Goal: Navigation & Orientation: Find specific page/section

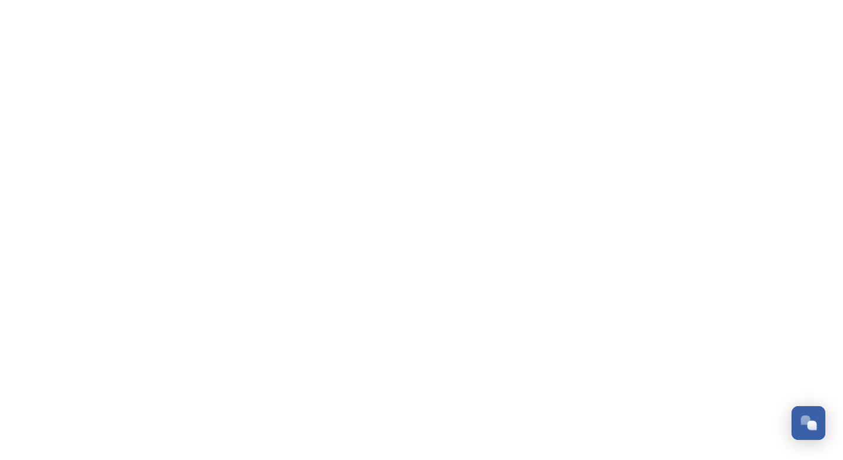
scroll to position [3563, 0]
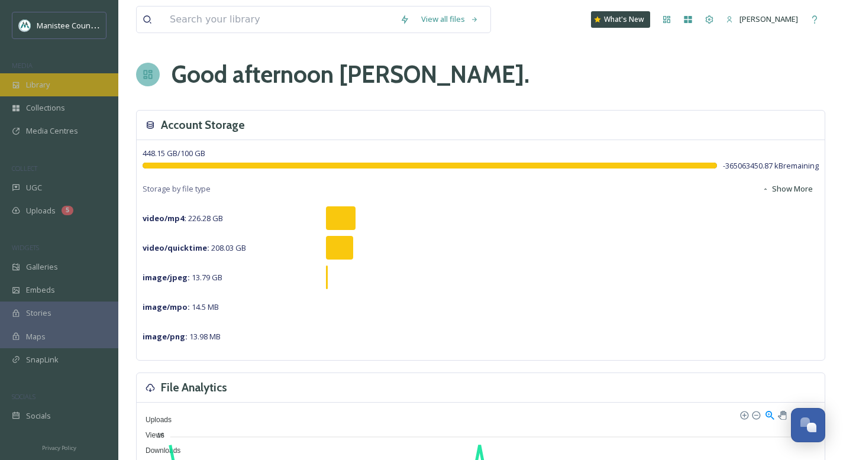
click at [54, 85] on div "Library" at bounding box center [59, 84] width 118 height 23
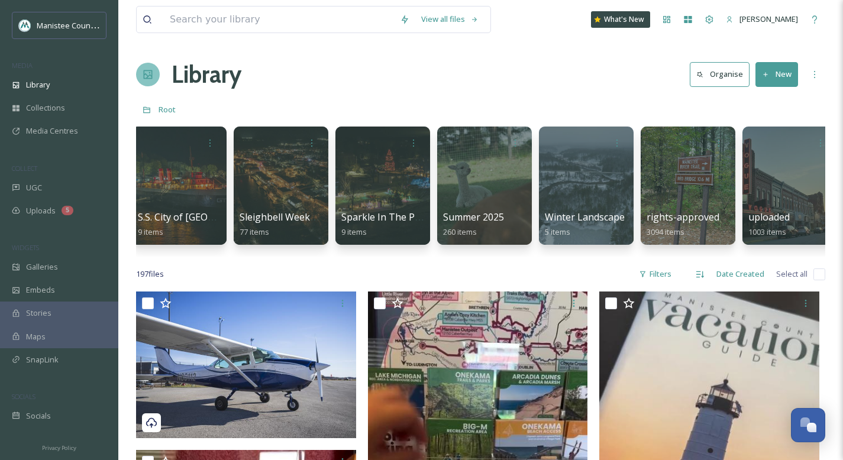
scroll to position [0, 3371]
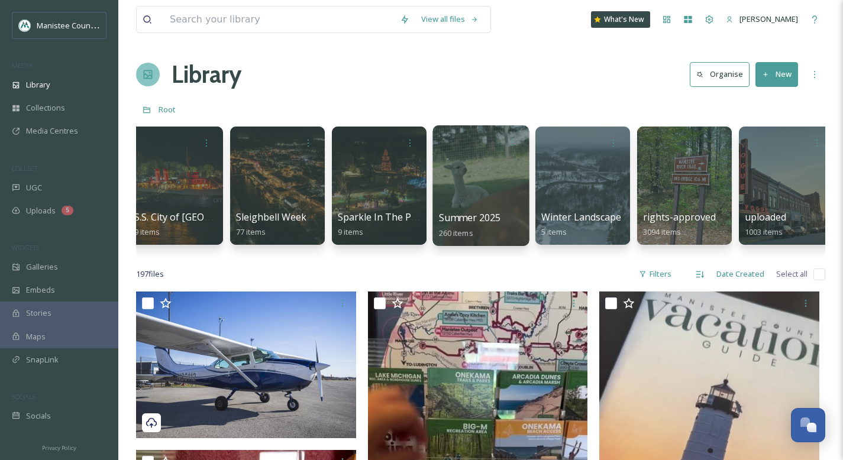
click at [487, 184] on div at bounding box center [481, 185] width 96 height 121
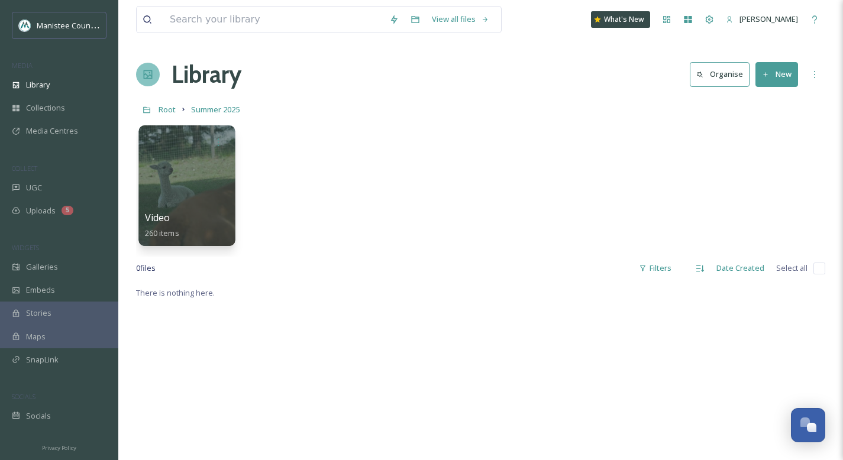
click at [205, 183] on div at bounding box center [187, 185] width 96 height 121
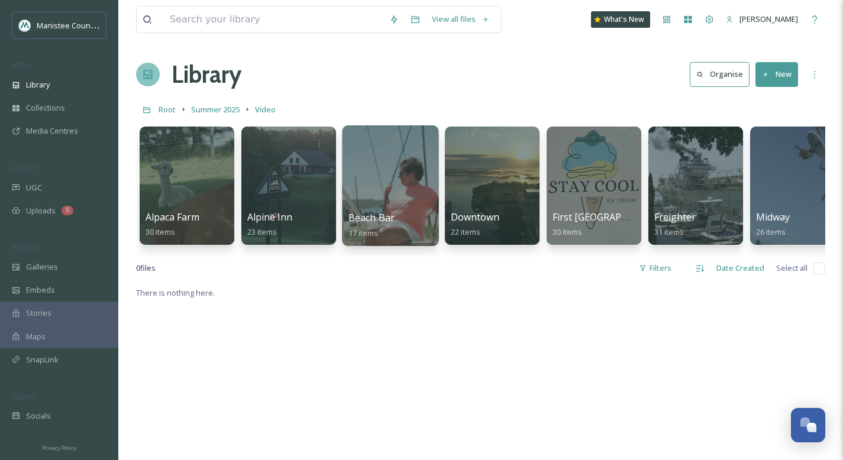
click at [388, 188] on div at bounding box center [390, 185] width 96 height 121
click at [218, 107] on span "Summer 2025" at bounding box center [215, 109] width 49 height 11
click at [218, 108] on span "Summer 2025" at bounding box center [215, 109] width 49 height 11
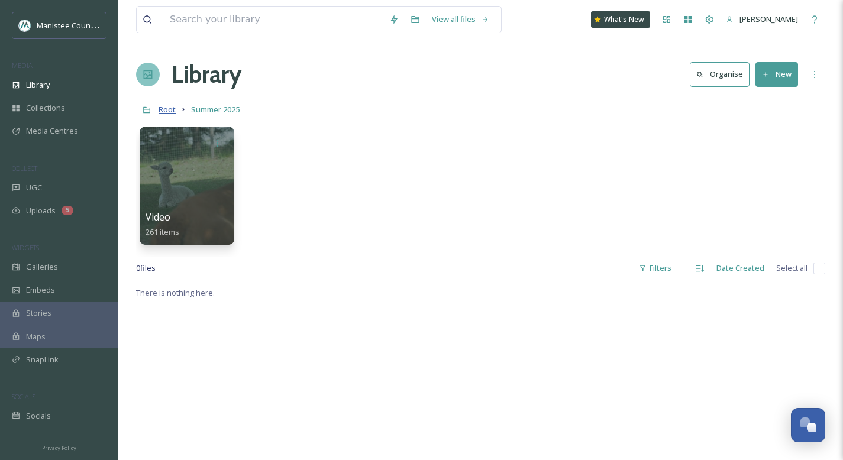
click at [162, 107] on span "Root" at bounding box center [167, 109] width 17 height 11
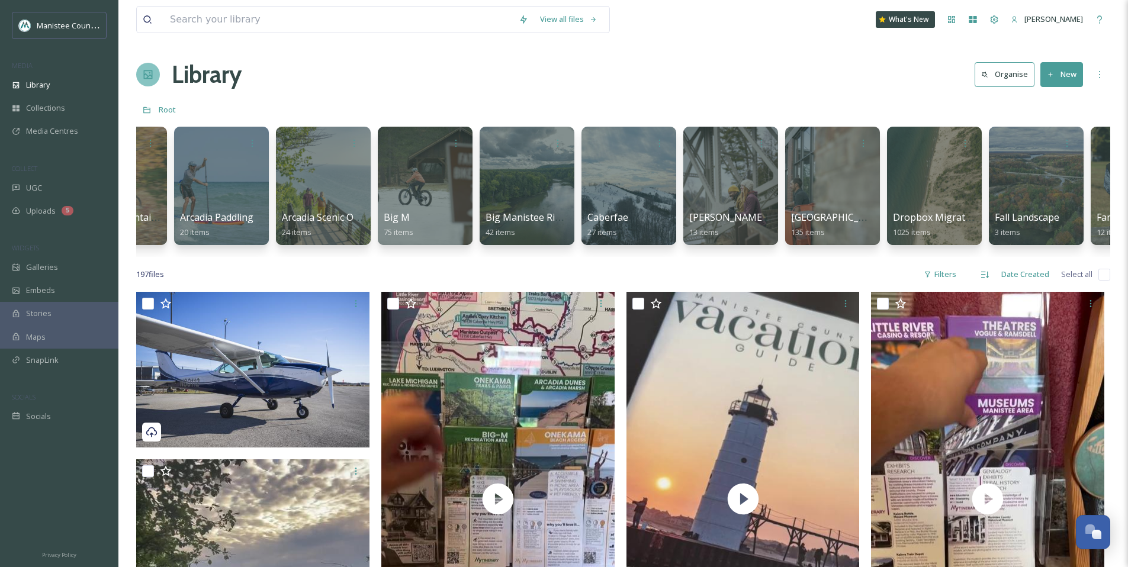
scroll to position [0, 685]
